Goal: Task Accomplishment & Management: Use online tool/utility

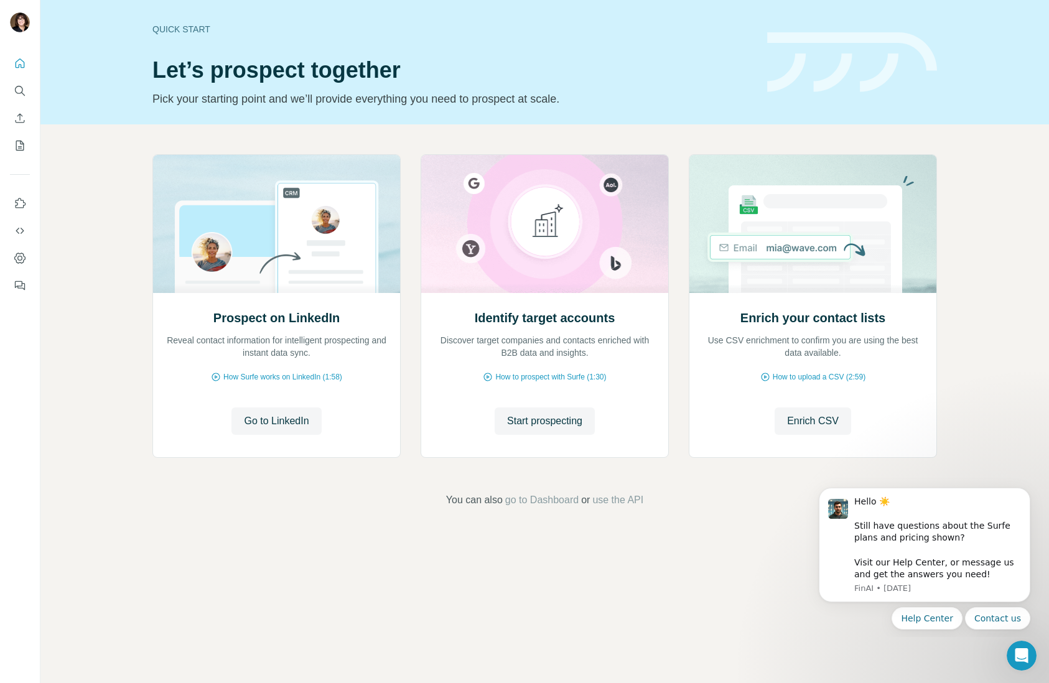
click at [703, 509] on div "Prospect on LinkedIn Reveal contact information for intelligent prospecting and…" at bounding box center [544, 330] width 1009 height 413
click at [552, 502] on span "go to Dashboard" at bounding box center [541, 500] width 73 height 15
